Goal: Task Accomplishment & Management: Complete application form

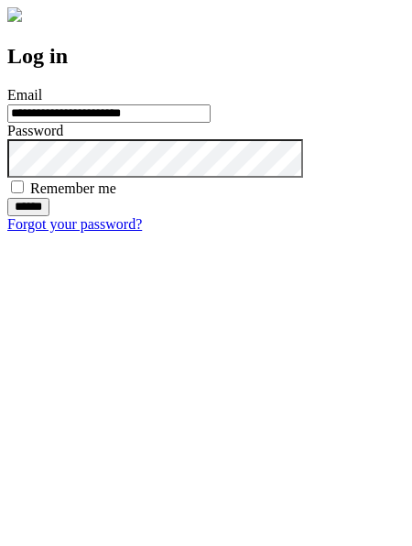
type input "**********"
click at [49, 216] on input "******" at bounding box center [28, 207] width 42 height 18
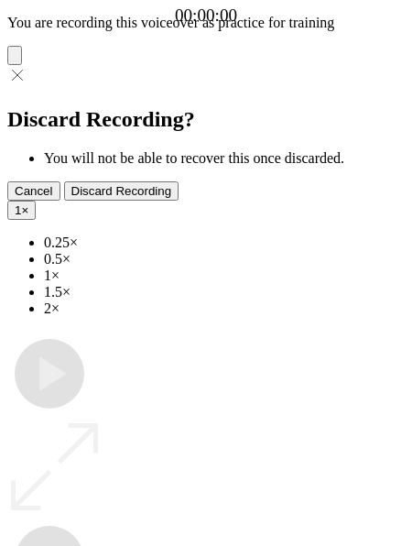
type input "**********"
